Goal: Transaction & Acquisition: Subscribe to service/newsletter

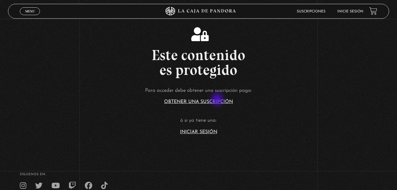
click at [218, 100] on link "Obtener una suscripción" at bounding box center [198, 101] width 69 height 5
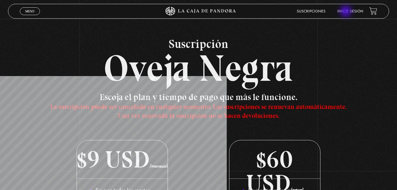
click at [347, 12] on link "Inicie sesión" at bounding box center [351, 12] width 26 height 4
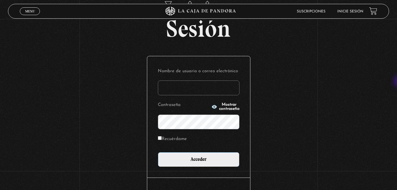
scroll to position [34, 0]
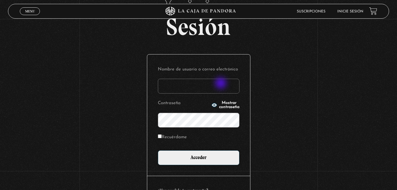
click at [222, 84] on input "Nombre de usuario o correo electrónico" at bounding box center [199, 86] width 82 height 15
click at [236, 91] on input "angieecheverria555@gmail.com" at bounding box center [199, 86] width 82 height 15
type input "a"
click at [200, 92] on input "anherrera" at bounding box center [199, 86] width 82 height 15
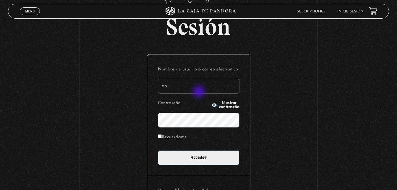
type input "a"
type input "angieherrera555@gmail.com"
click at [158, 150] on input "Acceder" at bounding box center [199, 157] width 82 height 15
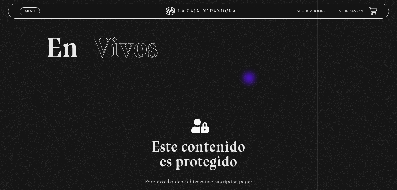
drag, startPoint x: 0, startPoint y: 0, endPoint x: 251, endPoint y: 79, distance: 262.7
click at [251, 79] on section "En Vivos" at bounding box center [198, 55] width 397 height 72
click at [355, 15] on li "Inicie sesión" at bounding box center [351, 11] width 26 height 9
drag, startPoint x: 351, startPoint y: 14, endPoint x: 349, endPoint y: 12, distance: 3.3
click at [349, 12] on li "Inicie sesión" at bounding box center [351, 11] width 26 height 9
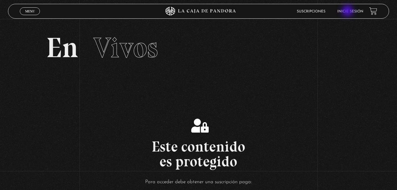
click at [349, 12] on link "Inicie sesión" at bounding box center [351, 12] width 26 height 4
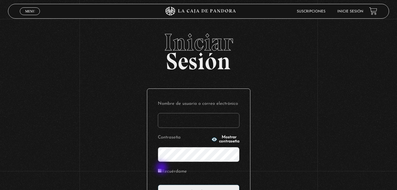
type input "[EMAIL_ADDRESS][DOMAIN_NAME]"
click at [162, 168] on label "Recuérdame" at bounding box center [172, 171] width 29 height 9
click at [162, 169] on input "Recuérdame" at bounding box center [160, 171] width 4 height 4
checkbox input "true"
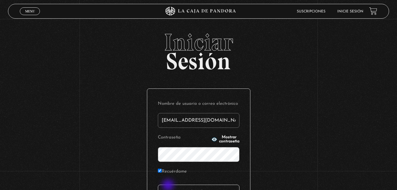
click at [169, 186] on input "Acceder" at bounding box center [199, 192] width 82 height 15
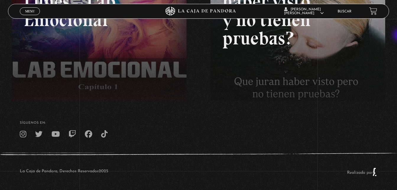
scroll to position [144, 0]
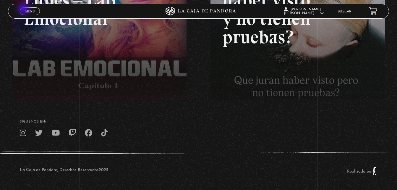
click at [24, 9] on link "Menu Cerrar" at bounding box center [30, 11] width 20 height 8
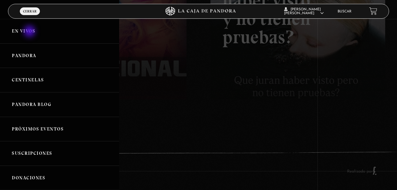
click at [30, 32] on link "En vivos" at bounding box center [59, 31] width 119 height 25
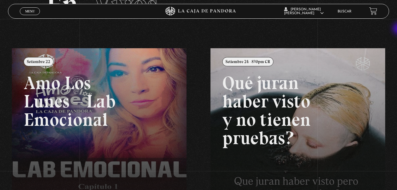
scroll to position [44, 0]
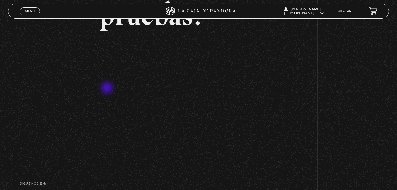
scroll to position [100, 0]
